Goal: Navigation & Orientation: Find specific page/section

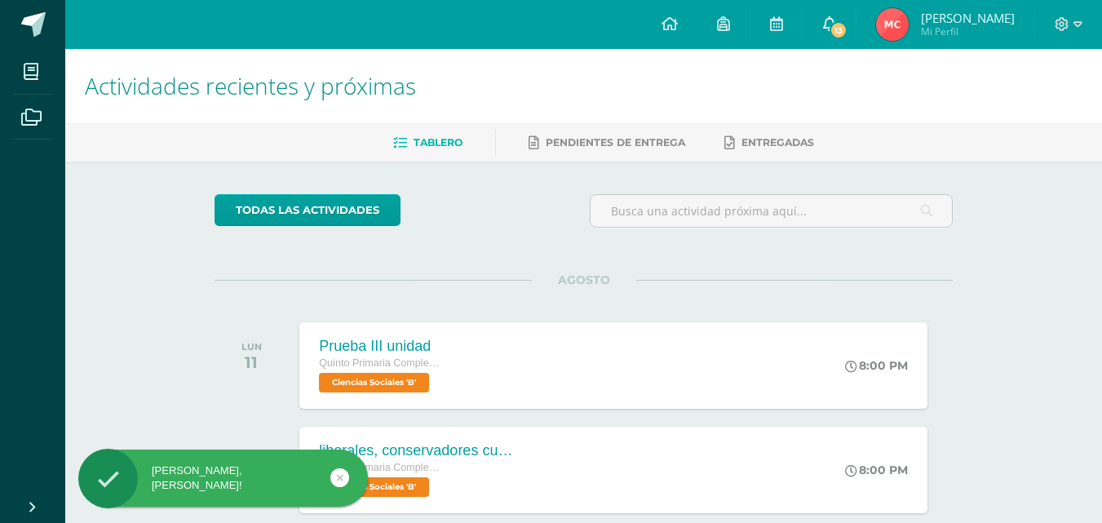
click at [836, 24] on icon at bounding box center [829, 23] width 13 height 15
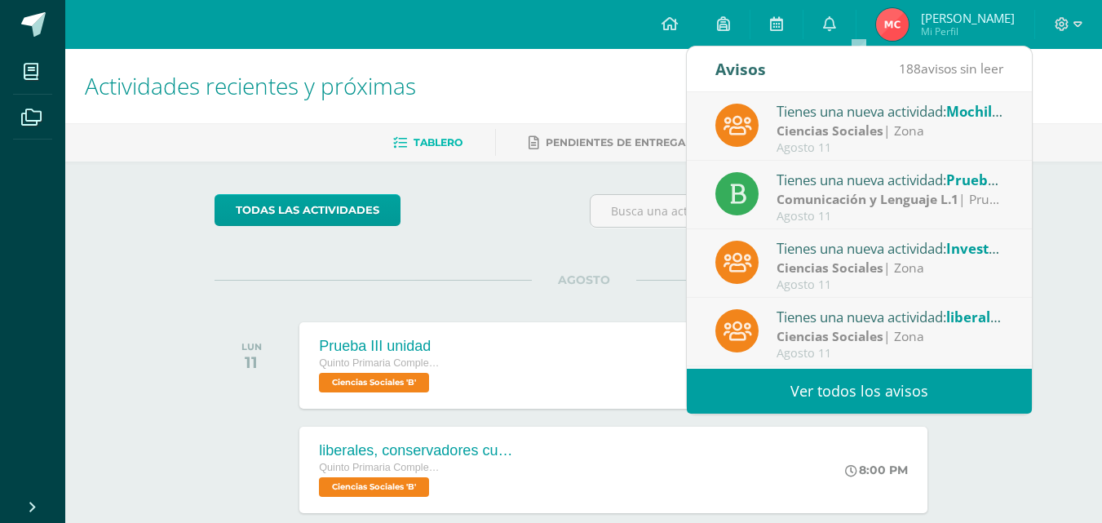
click at [838, 130] on strong "Ciencias Sociales" at bounding box center [829, 130] width 107 height 18
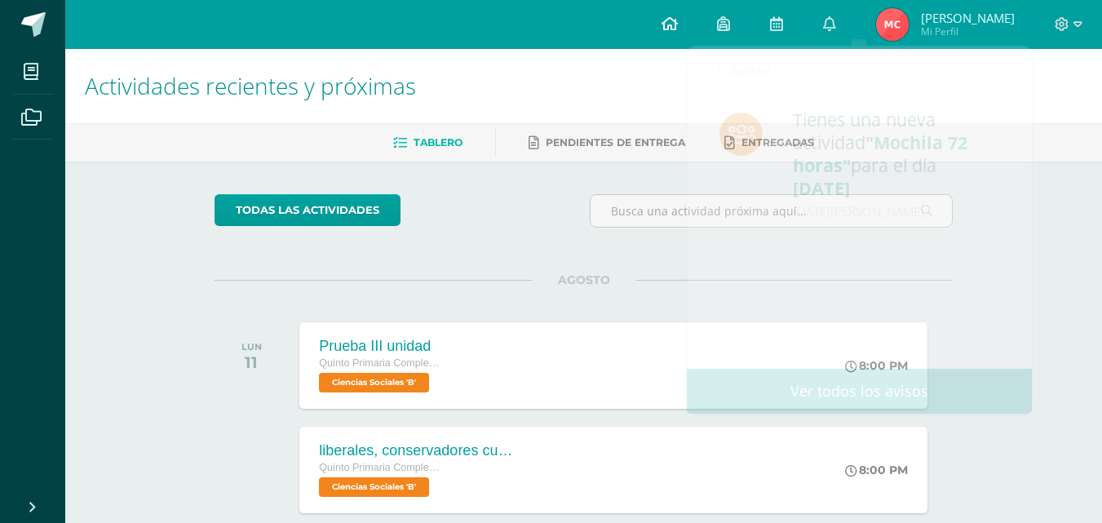
click at [678, 33] on span at bounding box center [669, 24] width 16 height 18
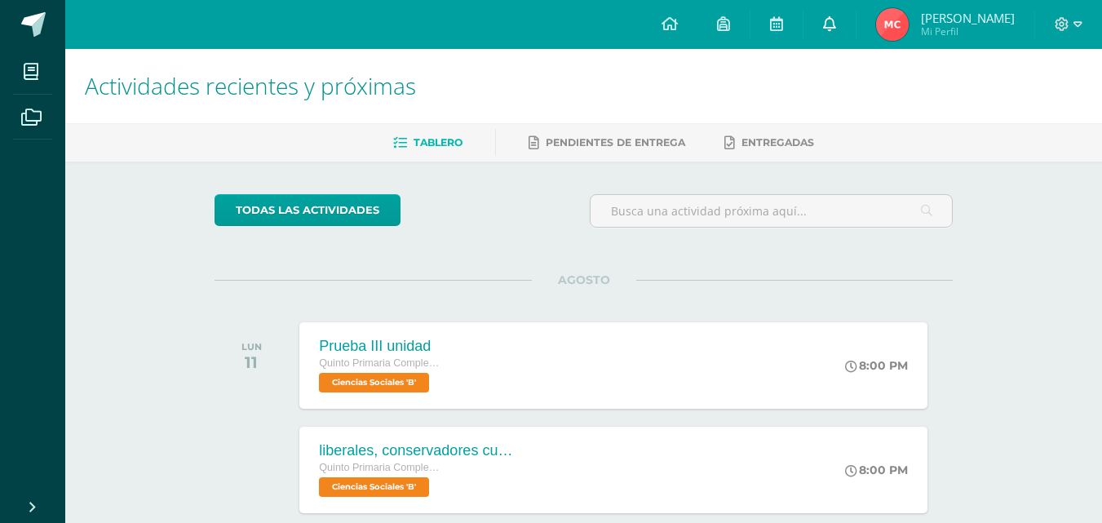
click at [836, 17] on icon at bounding box center [829, 23] width 13 height 15
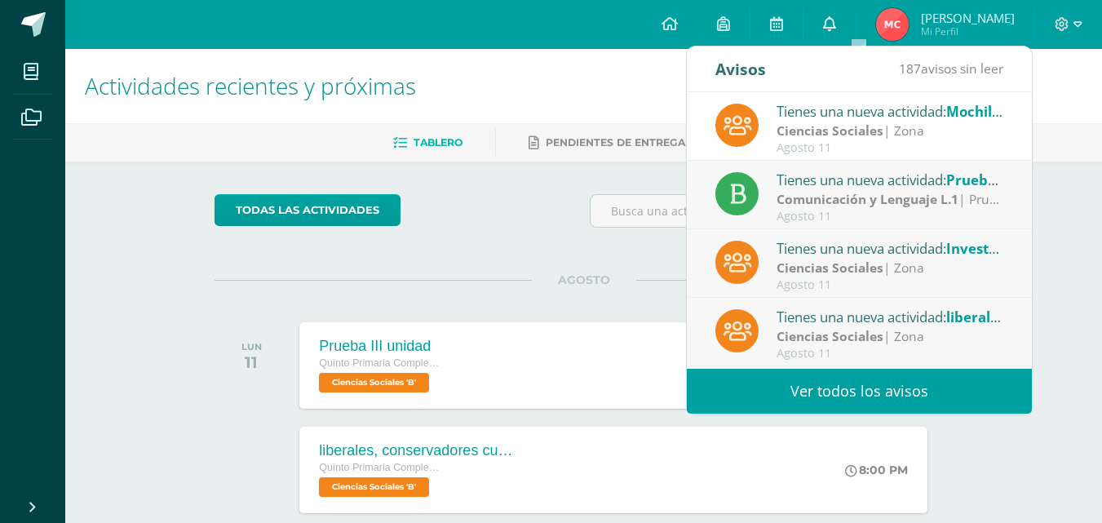
click at [855, 29] on link at bounding box center [829, 24] width 52 height 49
click at [536, 199] on div "todas las Actividades" at bounding box center [583, 217] width 751 height 46
